Goal: Browse casually

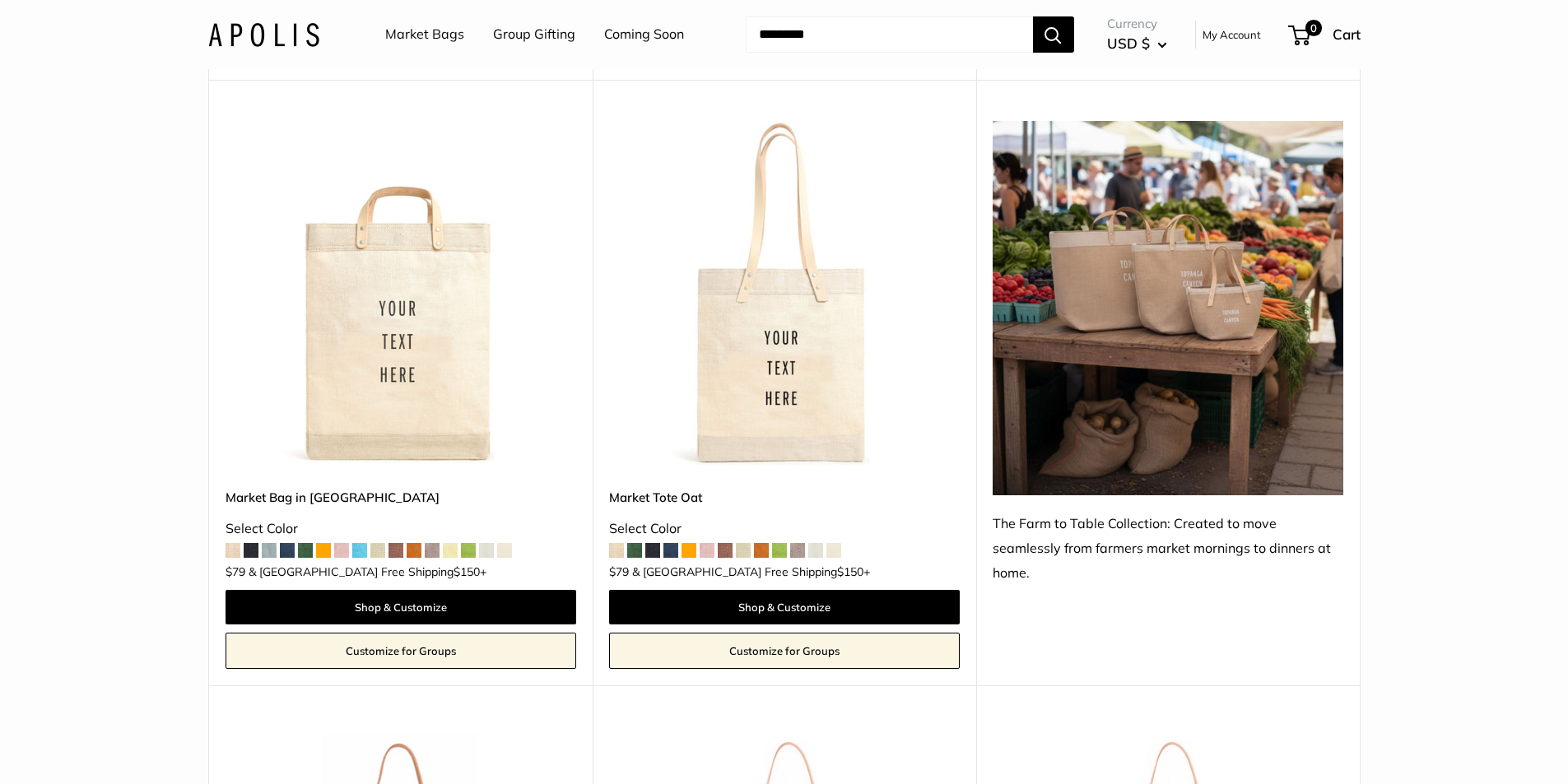
scroll to position [1568, 0]
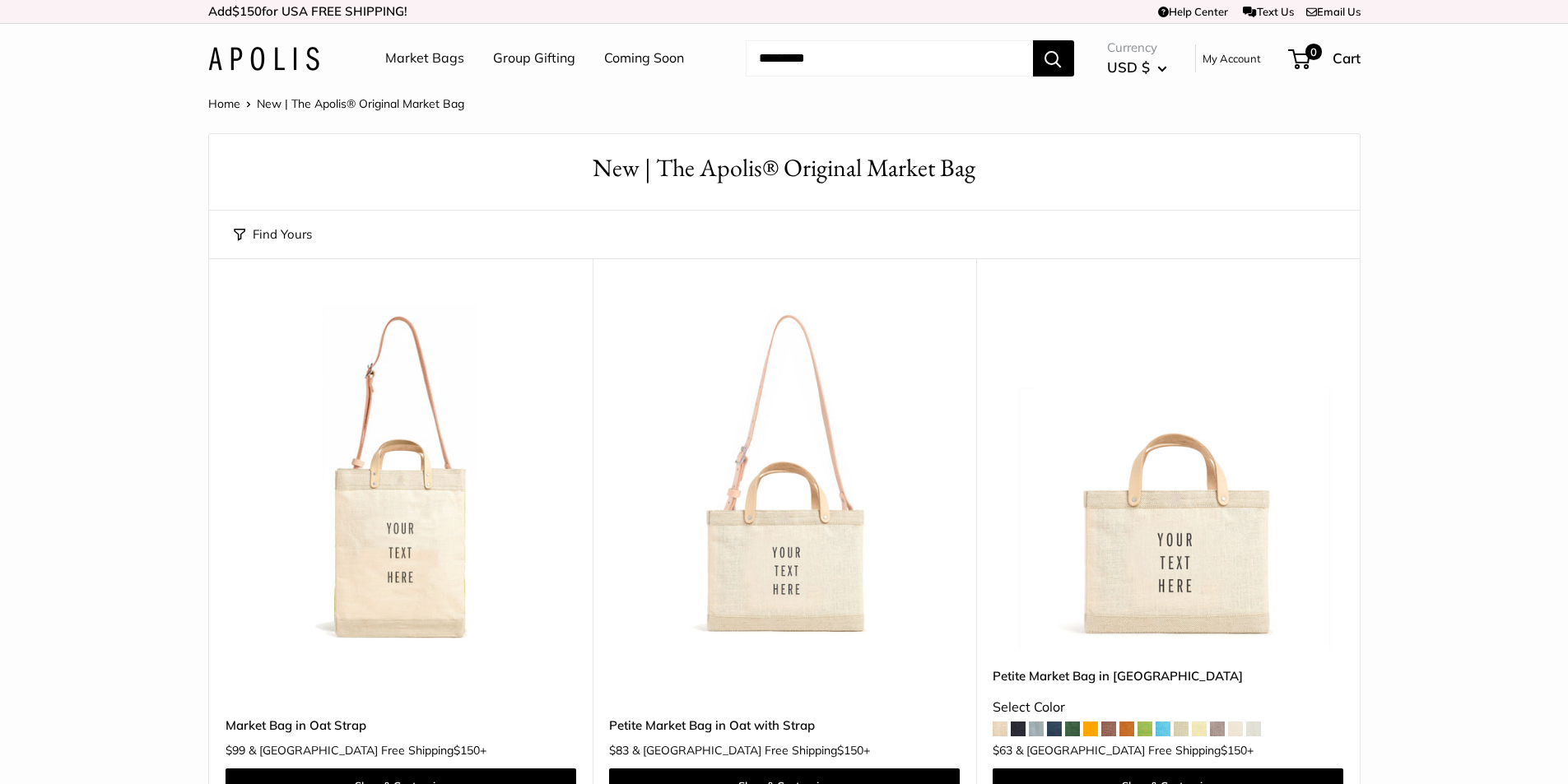
click at [1257, 11] on link "Text Us" at bounding box center [1268, 12] width 50 height 13
